Goal: Complete application form

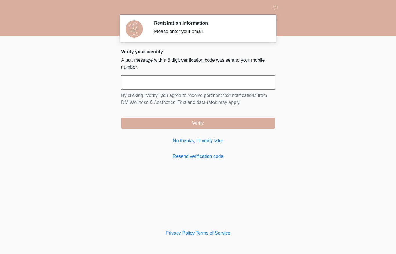
click at [256, 88] on input "text" at bounding box center [198, 82] width 154 height 15
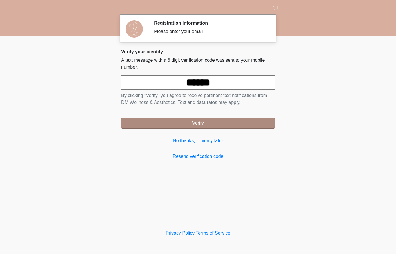
type input "******"
click at [216, 125] on button "Verify" at bounding box center [198, 123] width 154 height 11
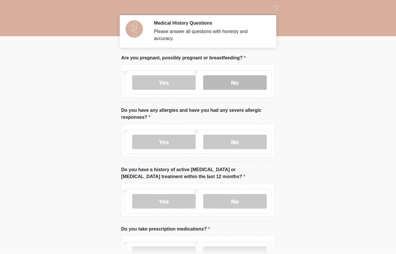
click at [241, 77] on label "No" at bounding box center [235, 82] width 64 height 15
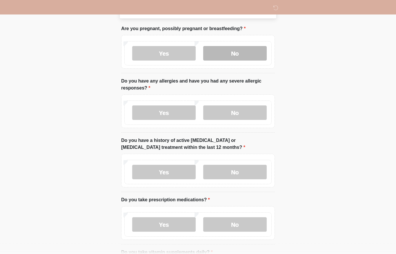
scroll to position [29, 0]
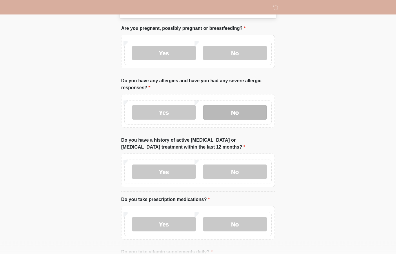
click at [243, 117] on label "No" at bounding box center [235, 113] width 64 height 15
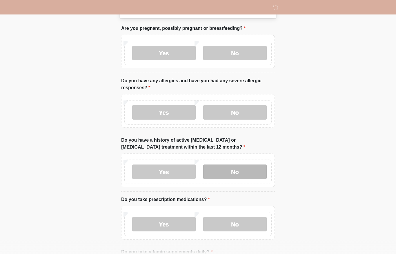
click at [238, 174] on label "No" at bounding box center [235, 172] width 64 height 15
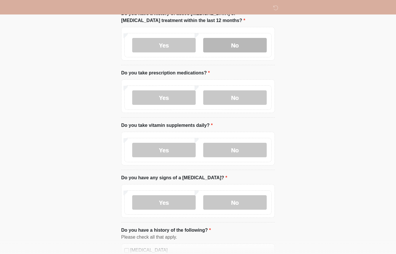
scroll to position [166, 0]
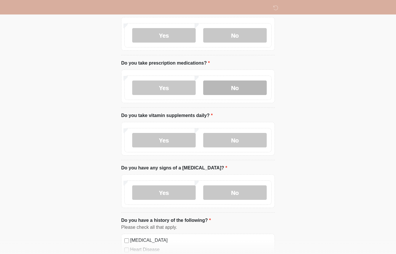
click at [249, 90] on label "No" at bounding box center [235, 88] width 64 height 15
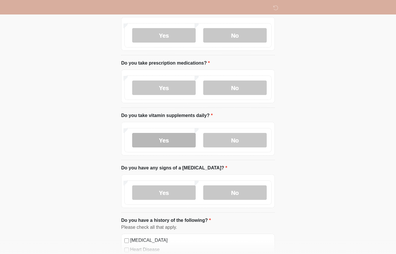
click at [174, 140] on label "Yes" at bounding box center [164, 140] width 64 height 15
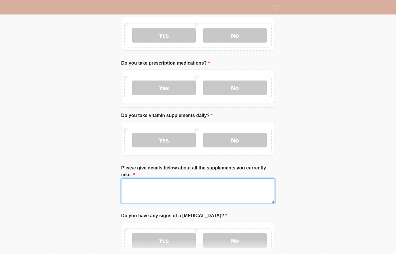
click at [166, 193] on textarea "Please give details below about all the supplements you currently take." at bounding box center [198, 191] width 154 height 25
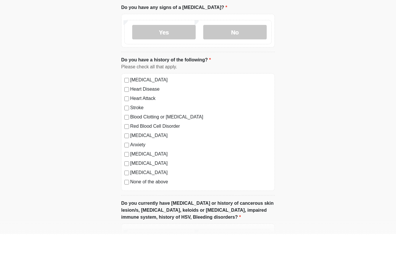
scroll to position [366, 0]
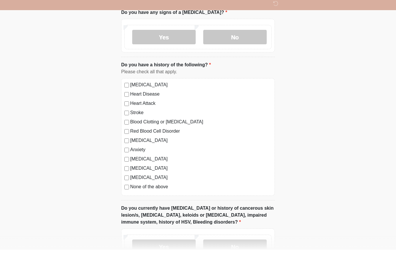
type textarea "**********"
click at [267, 66] on li "Do you have a history of the following? Do you have a history of the following?…" at bounding box center [198, 135] width 154 height 139
click at [250, 34] on label "No" at bounding box center [235, 41] width 64 height 15
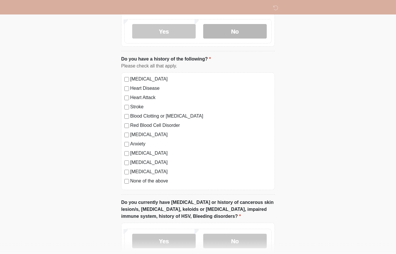
scroll to position [377, 0]
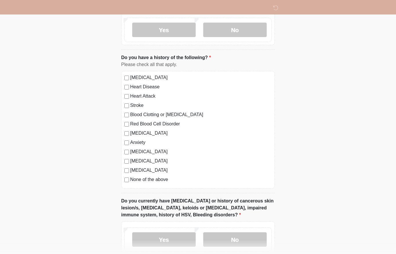
click at [130, 177] on label "None of the above" at bounding box center [201, 179] width 142 height 7
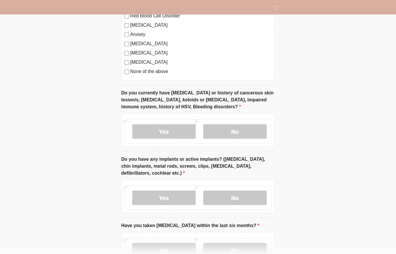
scroll to position [486, 0]
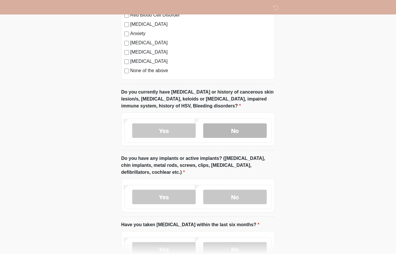
click at [226, 128] on label "No" at bounding box center [235, 131] width 64 height 15
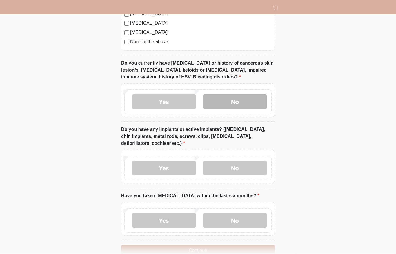
scroll to position [517, 0]
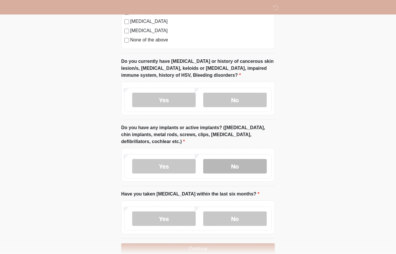
click at [240, 165] on label "No" at bounding box center [235, 166] width 64 height 15
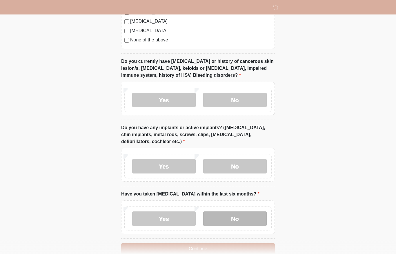
click at [241, 223] on label "No" at bounding box center [235, 219] width 64 height 15
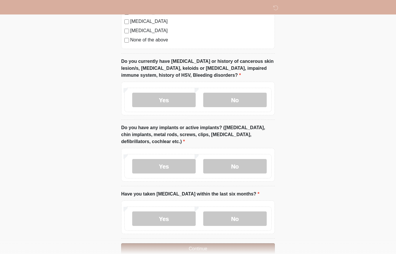
click at [242, 250] on button "Continue" at bounding box center [198, 249] width 154 height 11
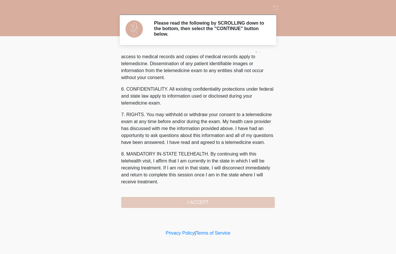
scroll to position [205, 0]
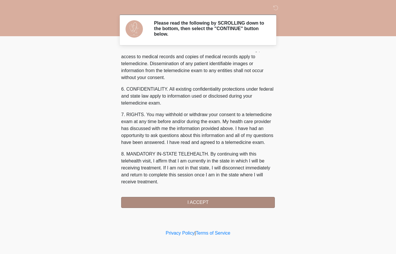
click at [198, 203] on button "I ACCEPT" at bounding box center [198, 202] width 154 height 11
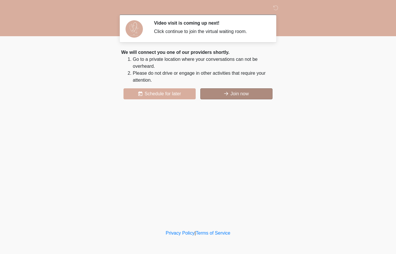
click at [262, 95] on button "Join now" at bounding box center [236, 93] width 72 height 11
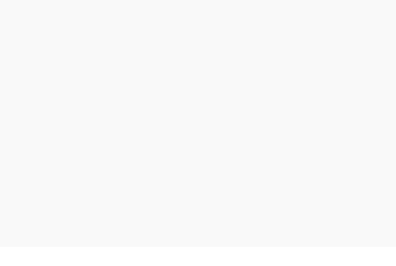
scroll to position [2, 0]
